Goal: Transaction & Acquisition: Book appointment/travel/reservation

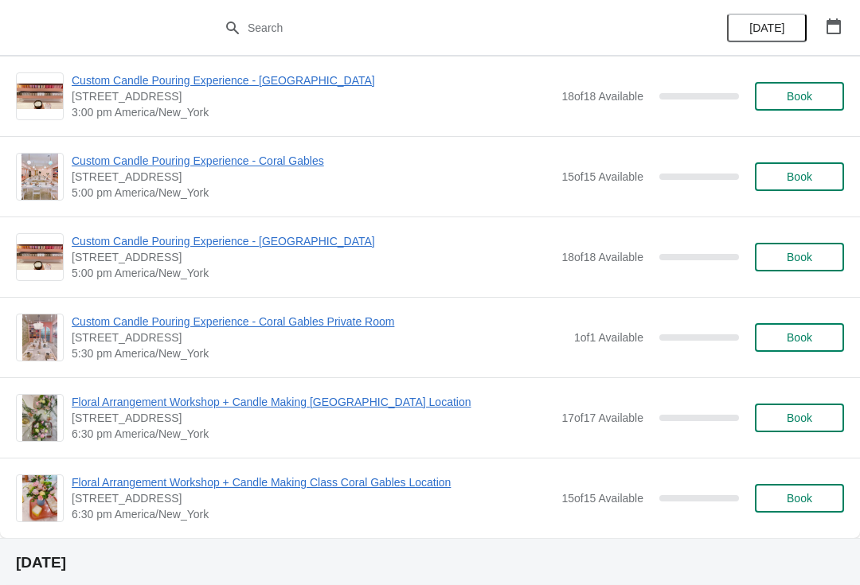
scroll to position [1812, 0]
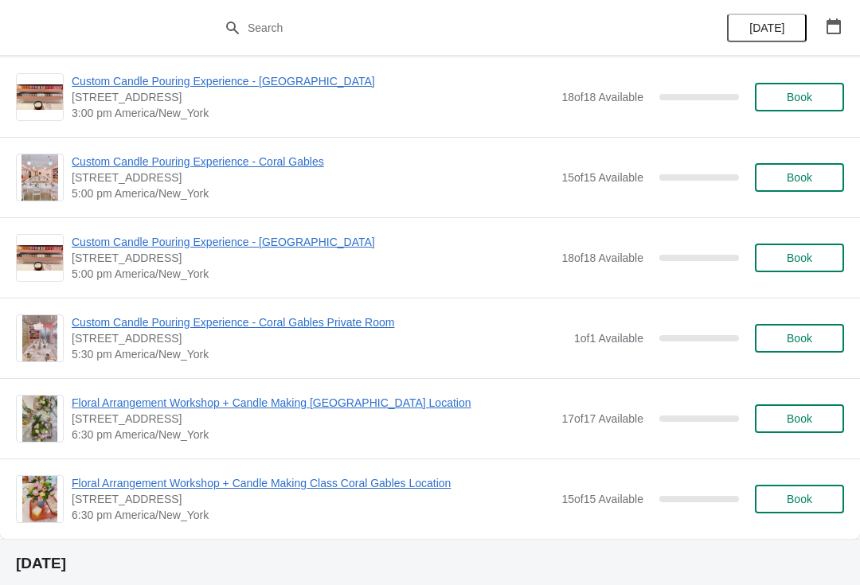
click at [431, 482] on span "Floral Arrangement Workshop + Candle Making Class Coral Gables Location" at bounding box center [313, 483] width 482 height 16
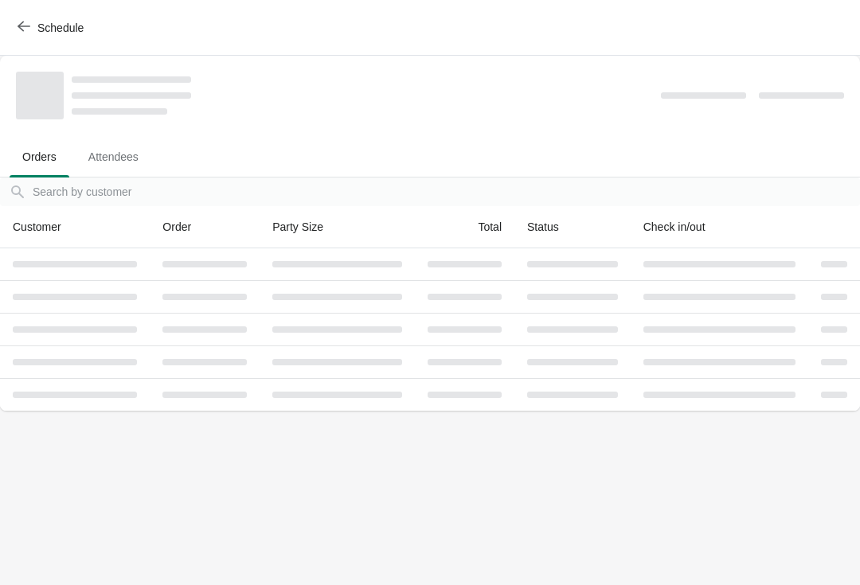
scroll to position [0, 0]
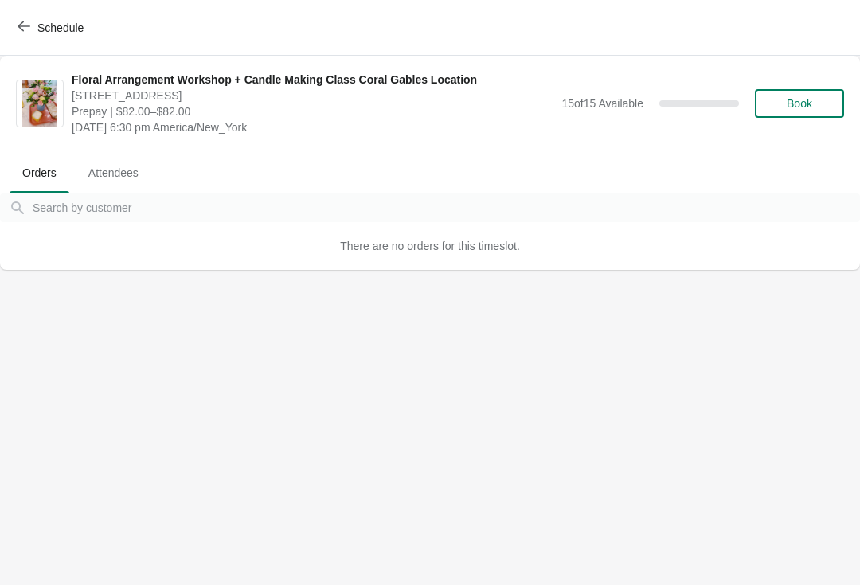
click at [819, 100] on span "Book" at bounding box center [799, 103] width 61 height 13
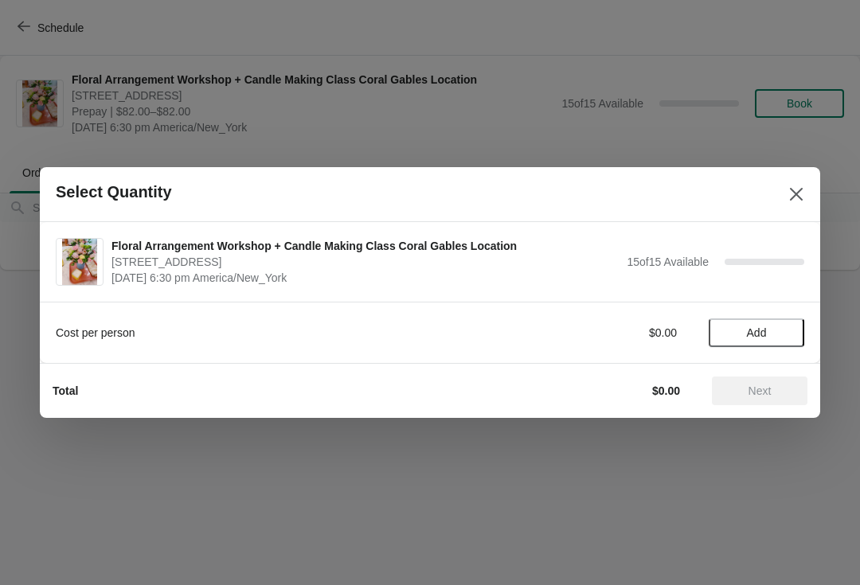
click at [757, 335] on span "Add" at bounding box center [757, 332] width 20 height 13
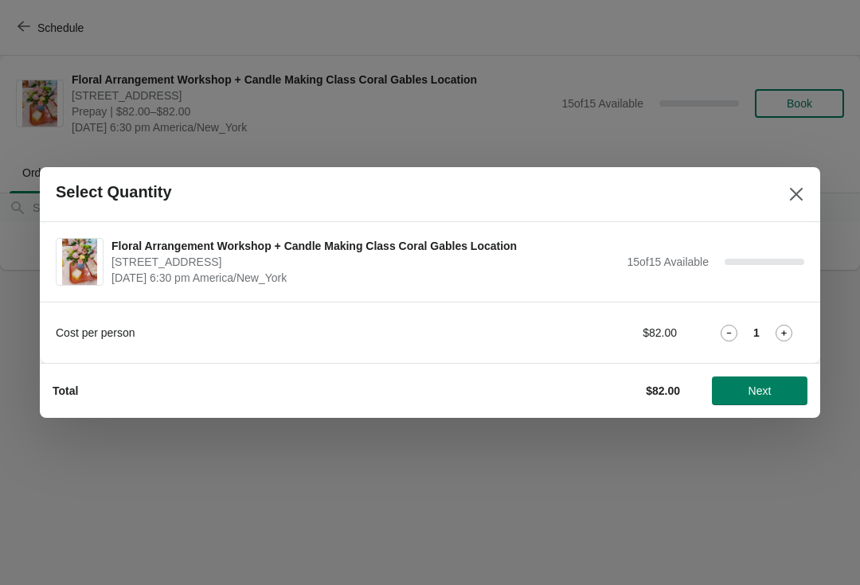
click at [785, 336] on icon at bounding box center [783, 333] width 17 height 17
click at [787, 338] on icon at bounding box center [783, 333] width 17 height 17
click at [783, 334] on icon at bounding box center [784, 333] width 6 height 6
click at [773, 388] on span "Next" at bounding box center [759, 391] width 70 height 13
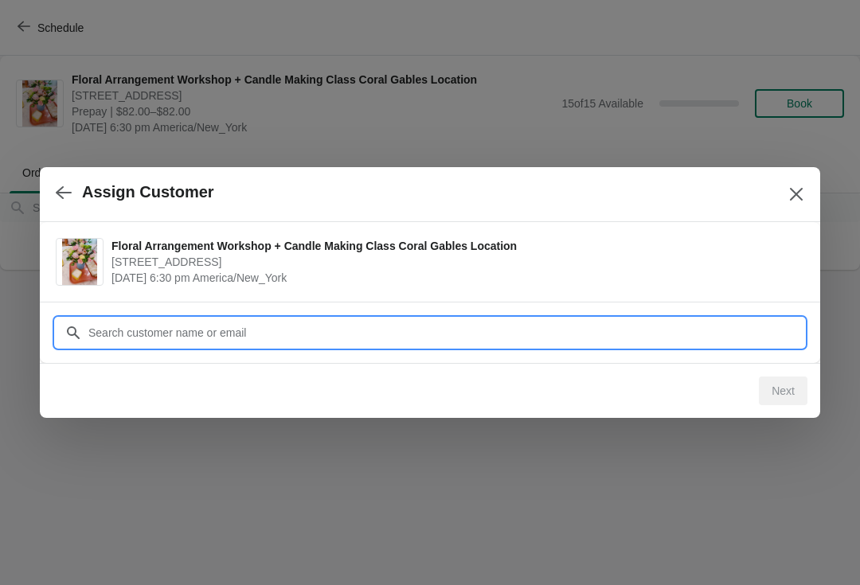
click at [408, 327] on input "Customer" at bounding box center [446, 332] width 716 height 29
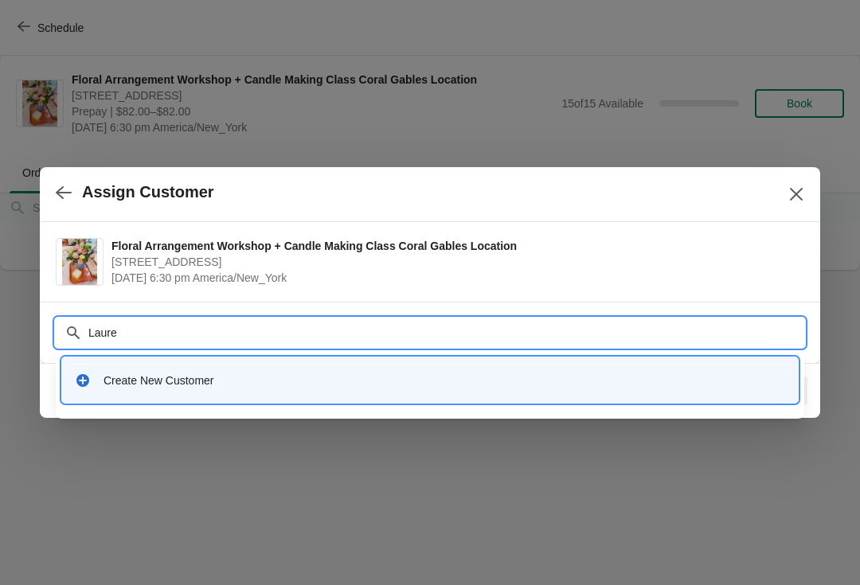
type input "Lauren"
click at [205, 385] on div "Create New Customer" at bounding box center [443, 381] width 681 height 16
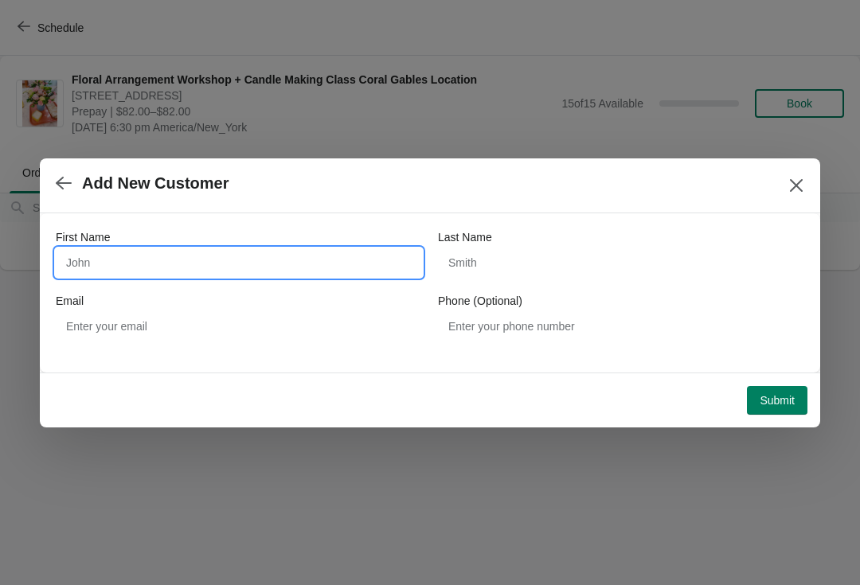
click at [315, 275] on input "First Name" at bounding box center [239, 262] width 366 height 29
type input "Lauren"
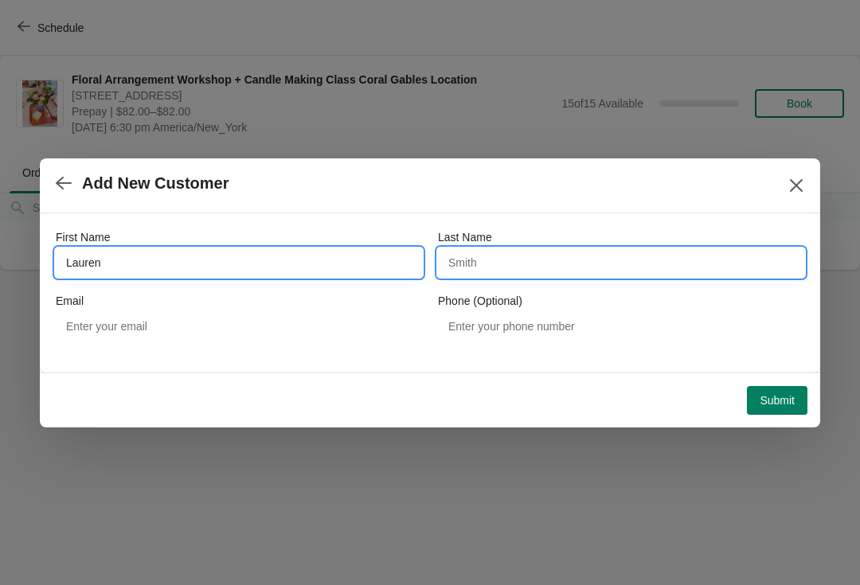
click at [527, 270] on input "Last Name" at bounding box center [621, 262] width 366 height 29
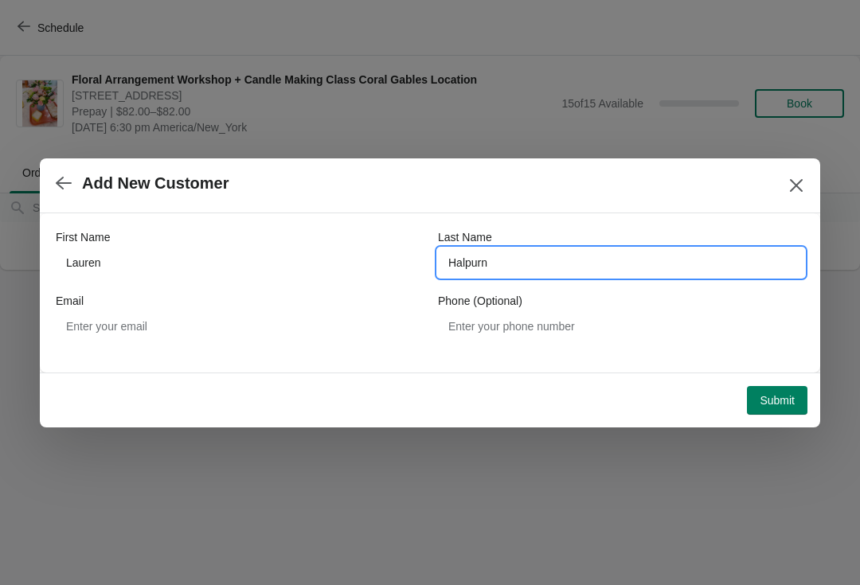
type input "Halpurn"
click at [782, 411] on button "Submit" at bounding box center [777, 400] width 61 height 29
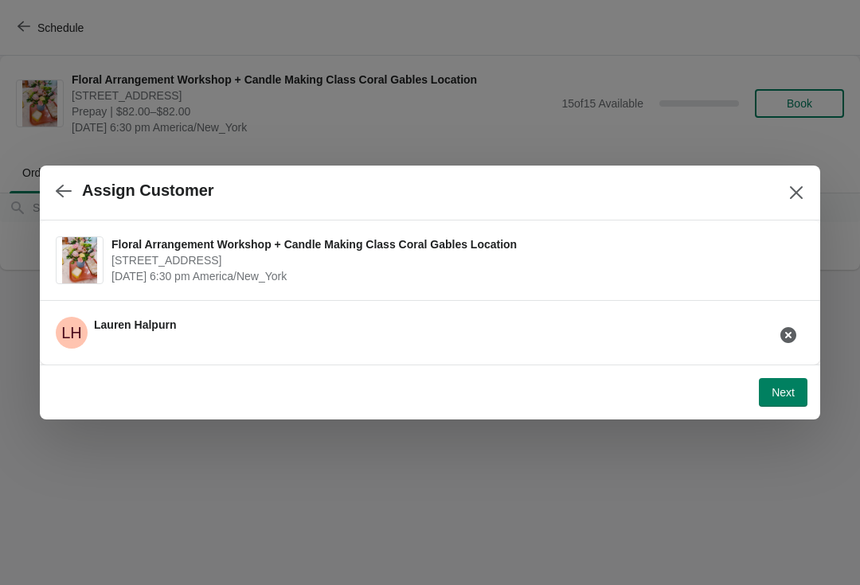
click at [784, 401] on button "Next" at bounding box center [783, 392] width 49 height 29
select select "Friend"
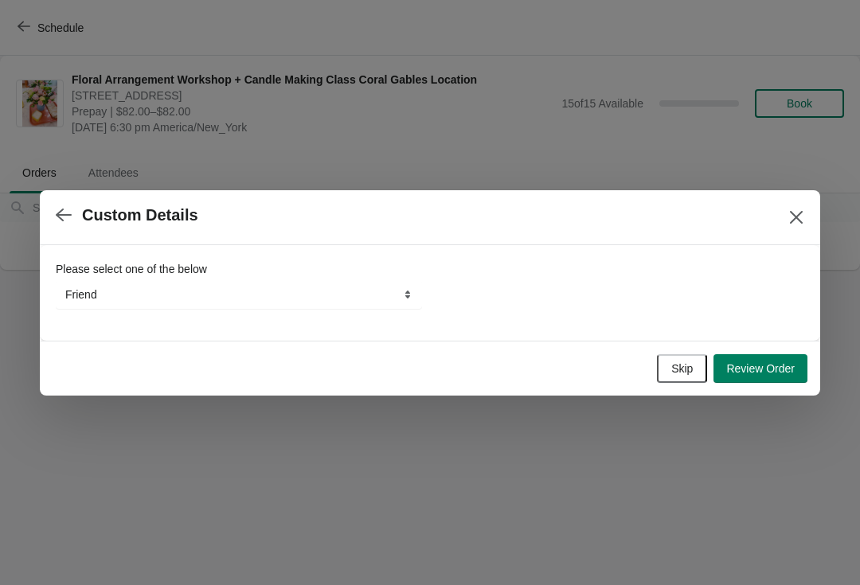
click at [764, 373] on span "Review Order" at bounding box center [760, 368] width 68 height 13
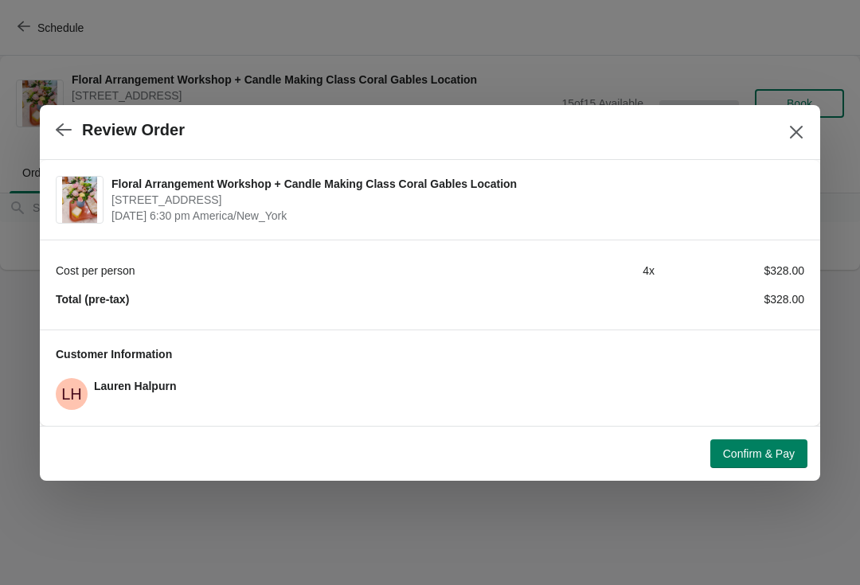
click at [763, 461] on button "Confirm & Pay" at bounding box center [758, 453] width 97 height 29
